Goal: Information Seeking & Learning: Understand process/instructions

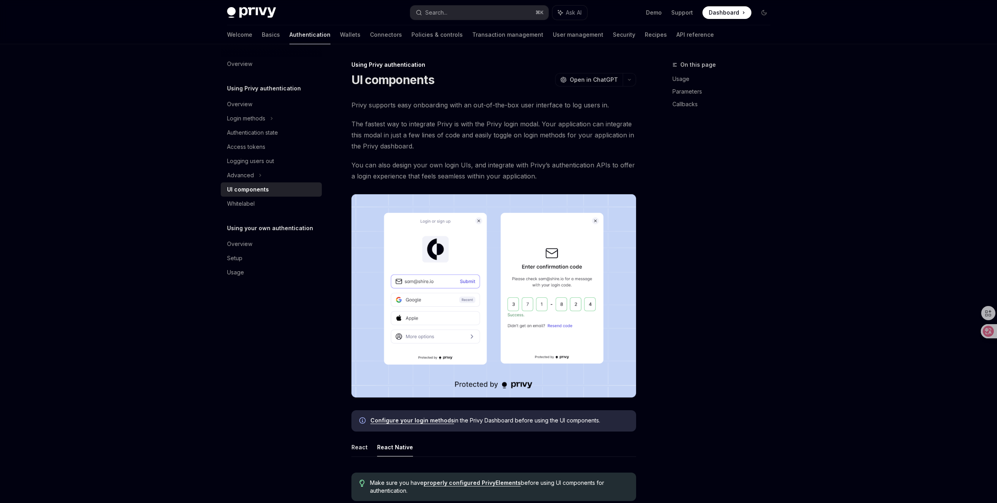
scroll to position [386, 0]
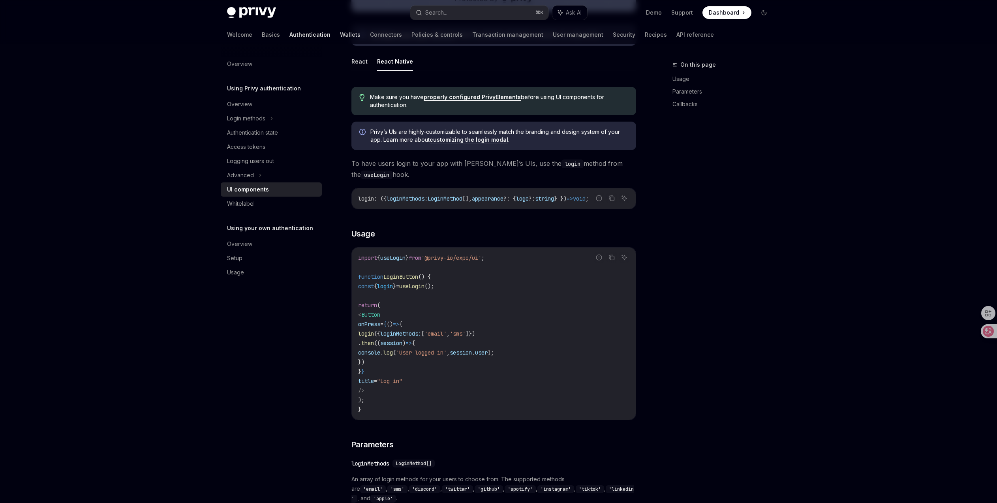
click at [340, 28] on link "Wallets" at bounding box center [350, 34] width 21 height 19
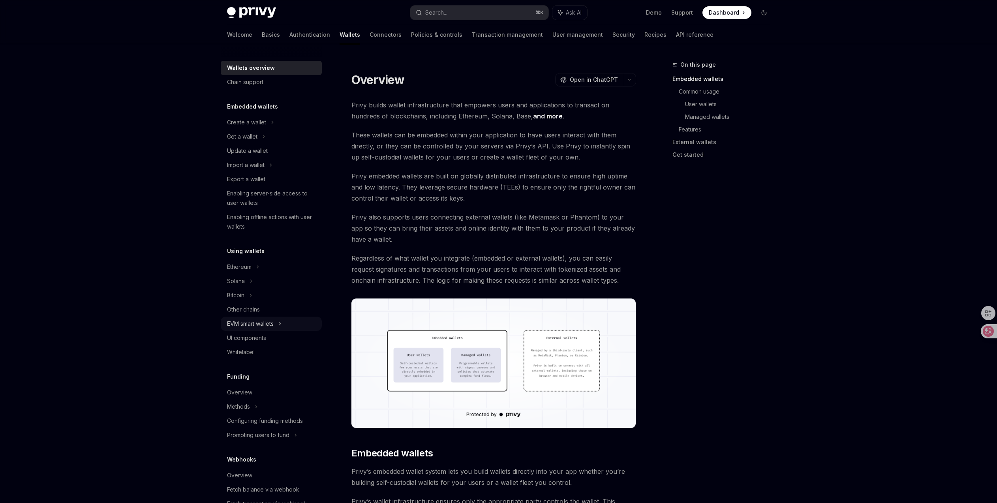
click at [251, 325] on div "EVM smart wallets" at bounding box center [250, 323] width 47 height 9
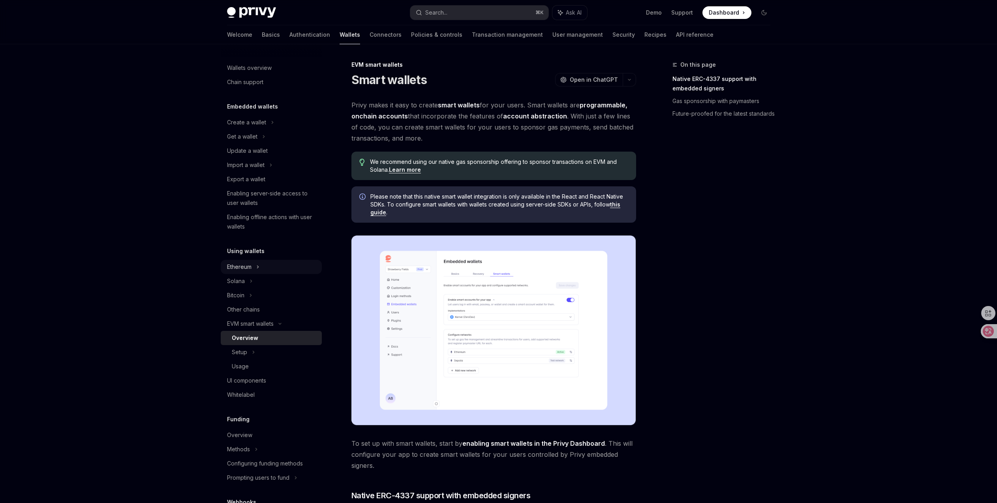
click at [252, 268] on div "Ethereum" at bounding box center [271, 267] width 101 height 14
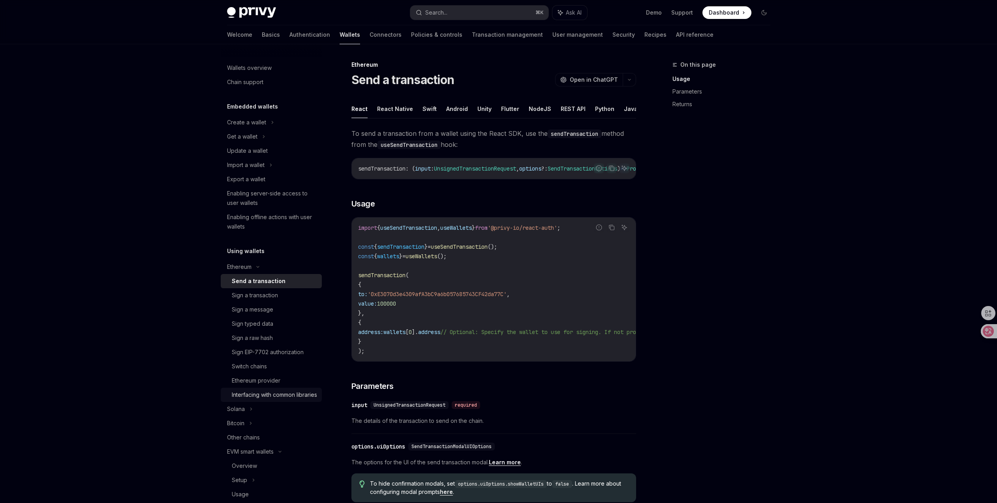
click at [266, 398] on div "Interfacing with common libraries" at bounding box center [274, 394] width 85 height 9
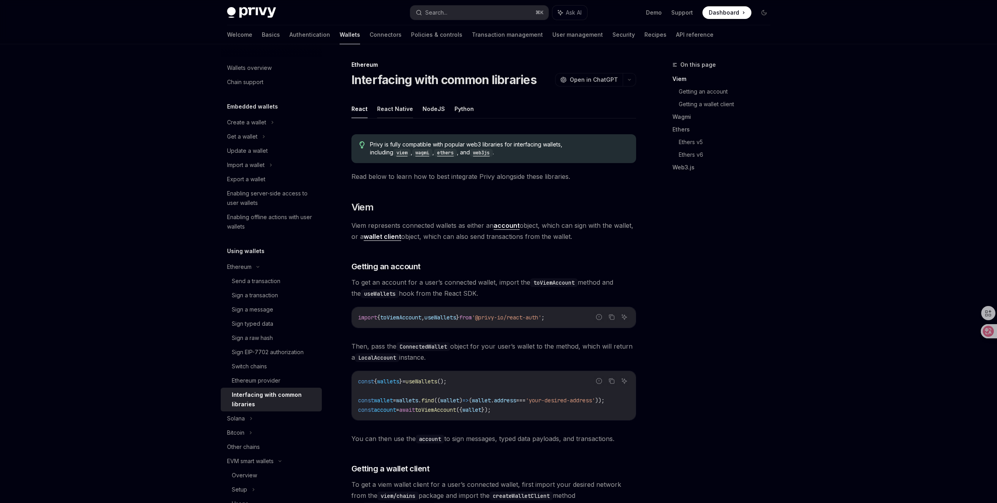
click at [402, 107] on button "React Native" at bounding box center [395, 108] width 36 height 19
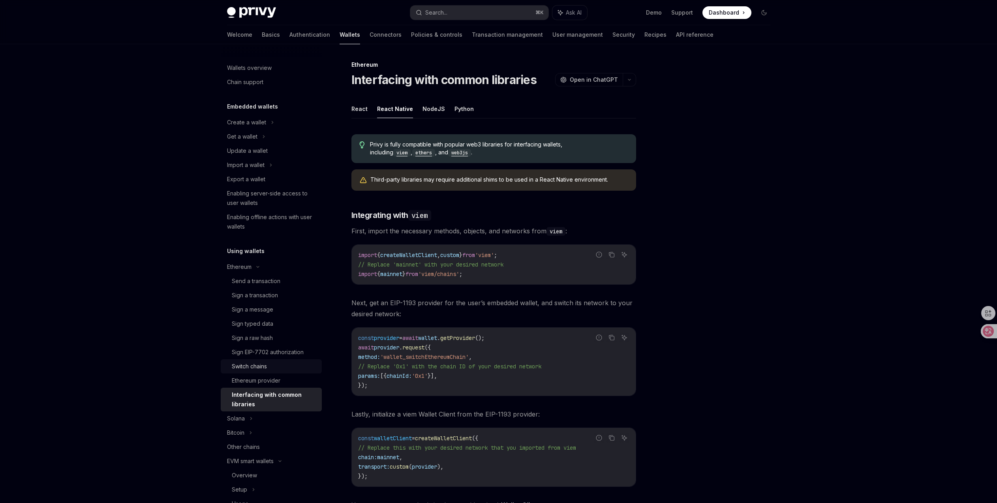
click at [277, 362] on div "Switch chains" at bounding box center [274, 366] width 85 height 9
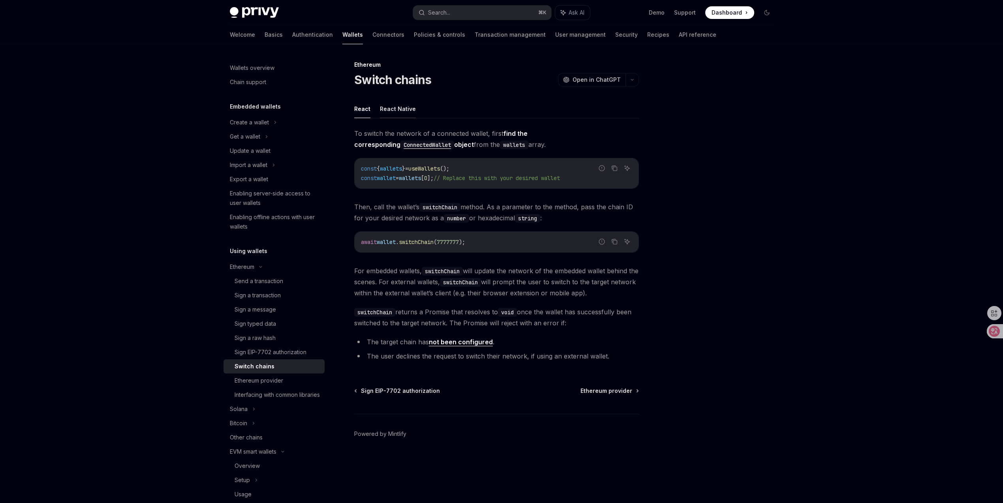
click at [405, 107] on button "React Native" at bounding box center [398, 108] width 36 height 19
type textarea "*"
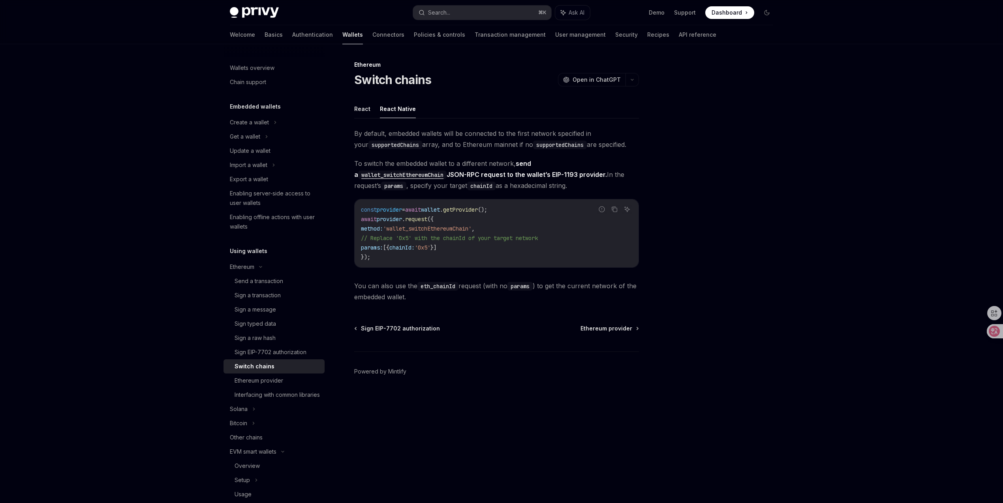
click at [441, 236] on span "// Replace '0x5' with the chainId of your target network" at bounding box center [449, 237] width 177 height 7
drag, startPoint x: 357, startPoint y: 219, endPoint x: 420, endPoint y: 261, distance: 75.3
click at [420, 261] on div "const provider = await wallet . getProvider (); await provider . request ({ met…" at bounding box center [496, 233] width 284 height 68
copy code "await provider . request ({ method: 'wallet_switchEthereumChain' , // Replace '…"
click at [455, 248] on code "const provider = await wallet . getProvider (); await provider . request ({ met…" at bounding box center [496, 233] width 271 height 57
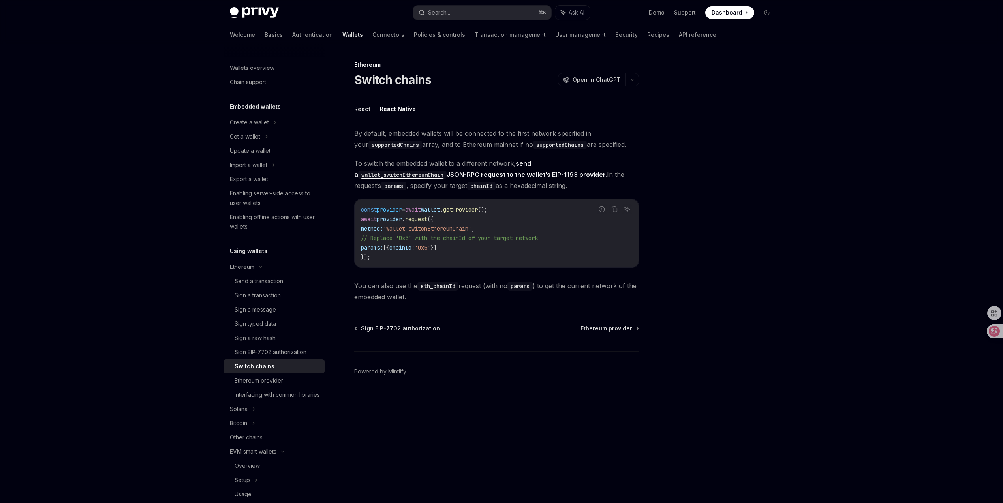
click at [513, 293] on span "You can also use the eth_chainId request (with no params ) to get the current n…" at bounding box center [496, 291] width 285 height 22
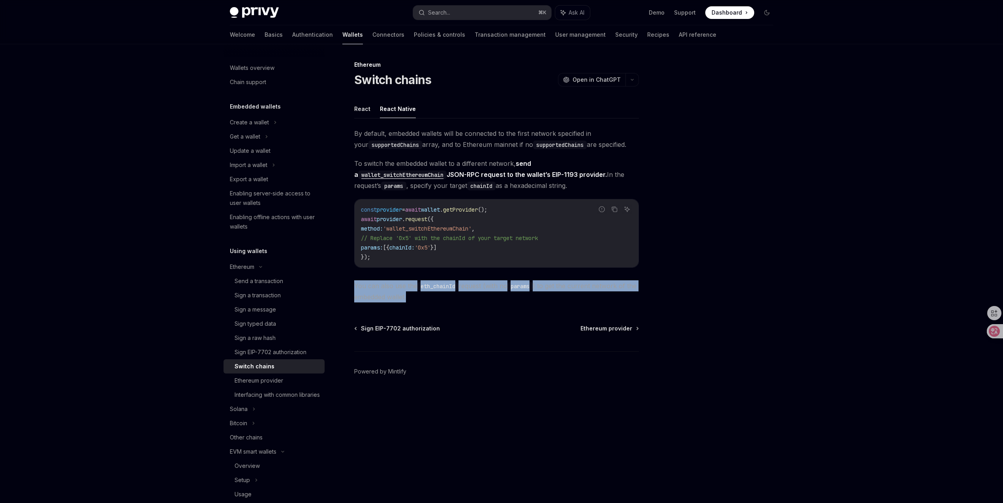
drag, startPoint x: 351, startPoint y: 283, endPoint x: 480, endPoint y: 292, distance: 129.4
click at [480, 292] on div "Ethereum Switch chains OpenAI Open in ChatGPT OpenAI Open in ChatGPT React Reac…" at bounding box center [422, 281] width 436 height 443
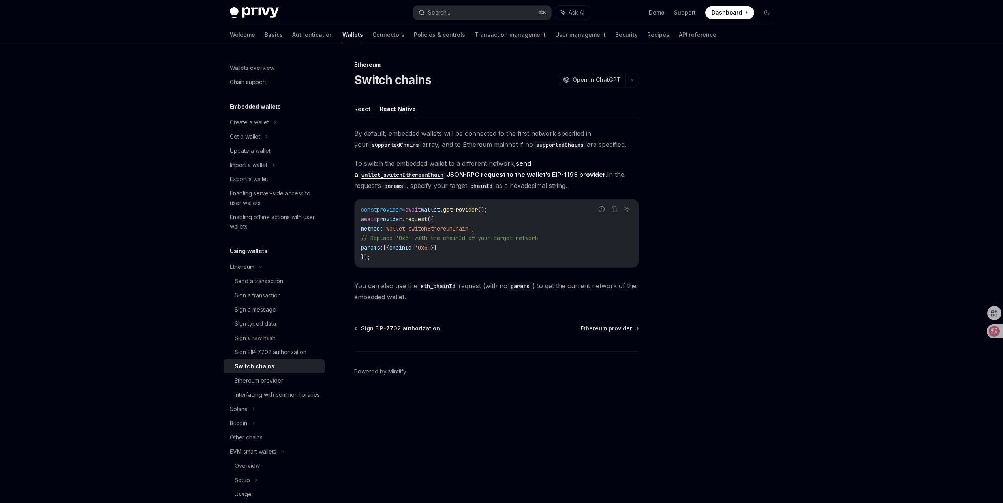
click at [703, 258] on div at bounding box center [719, 281] width 120 height 443
click at [995, 333] on div at bounding box center [991, 331] width 21 height 14
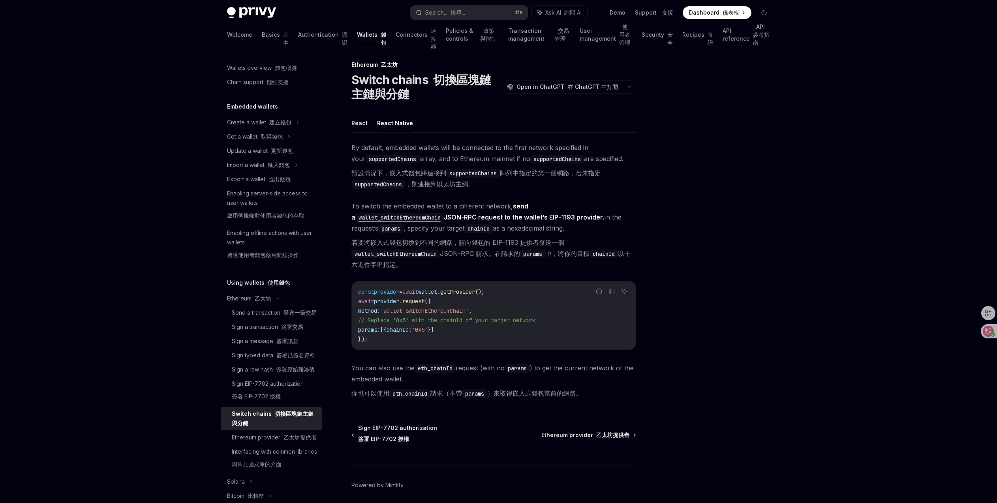
click at [421, 228] on span "To switch the embedded wallet to a different network, send a wallet_switchEther…" at bounding box center [493, 237] width 285 height 73
click at [480, 231] on span "To switch the embedded wallet to a different network, send a wallet_switchEther…" at bounding box center [493, 237] width 285 height 73
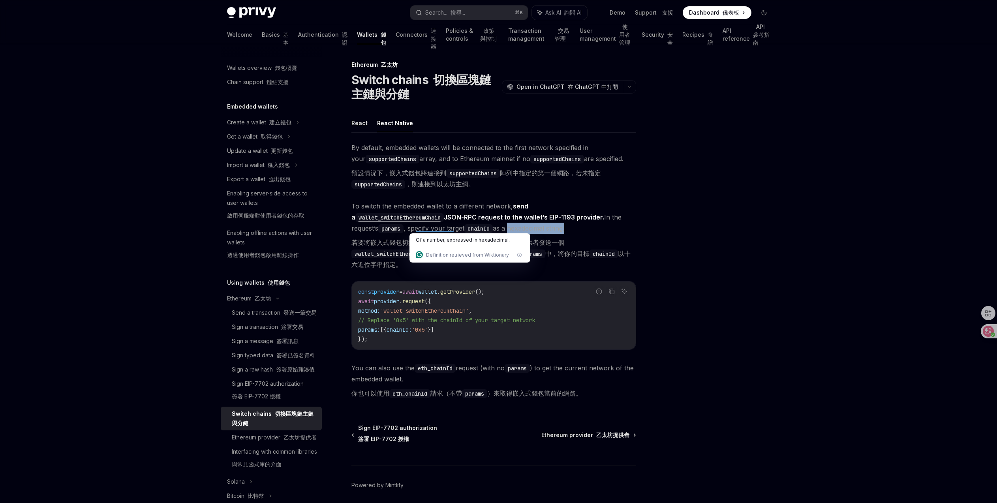
drag, startPoint x: 473, startPoint y: 228, endPoint x: 414, endPoint y: 229, distance: 58.4
click at [414, 229] on span "To switch the embedded wallet to a different network, send a wallet_switchEther…" at bounding box center [493, 237] width 285 height 73
copy span "hexadecimal string"
